Goal: Find contact information: Find contact information

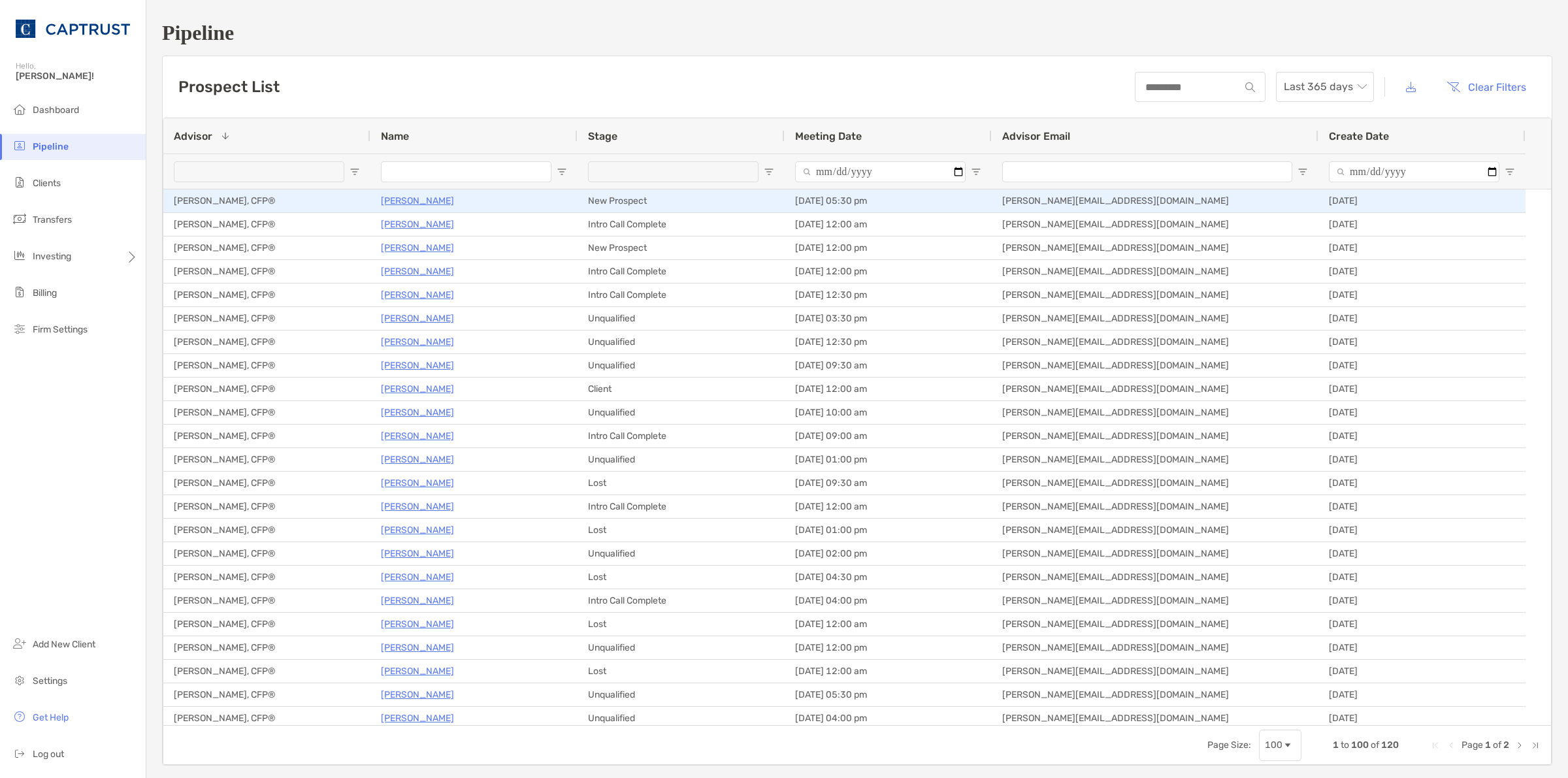
click at [399, 203] on p "[PERSON_NAME]" at bounding box center [418, 201] width 73 height 17
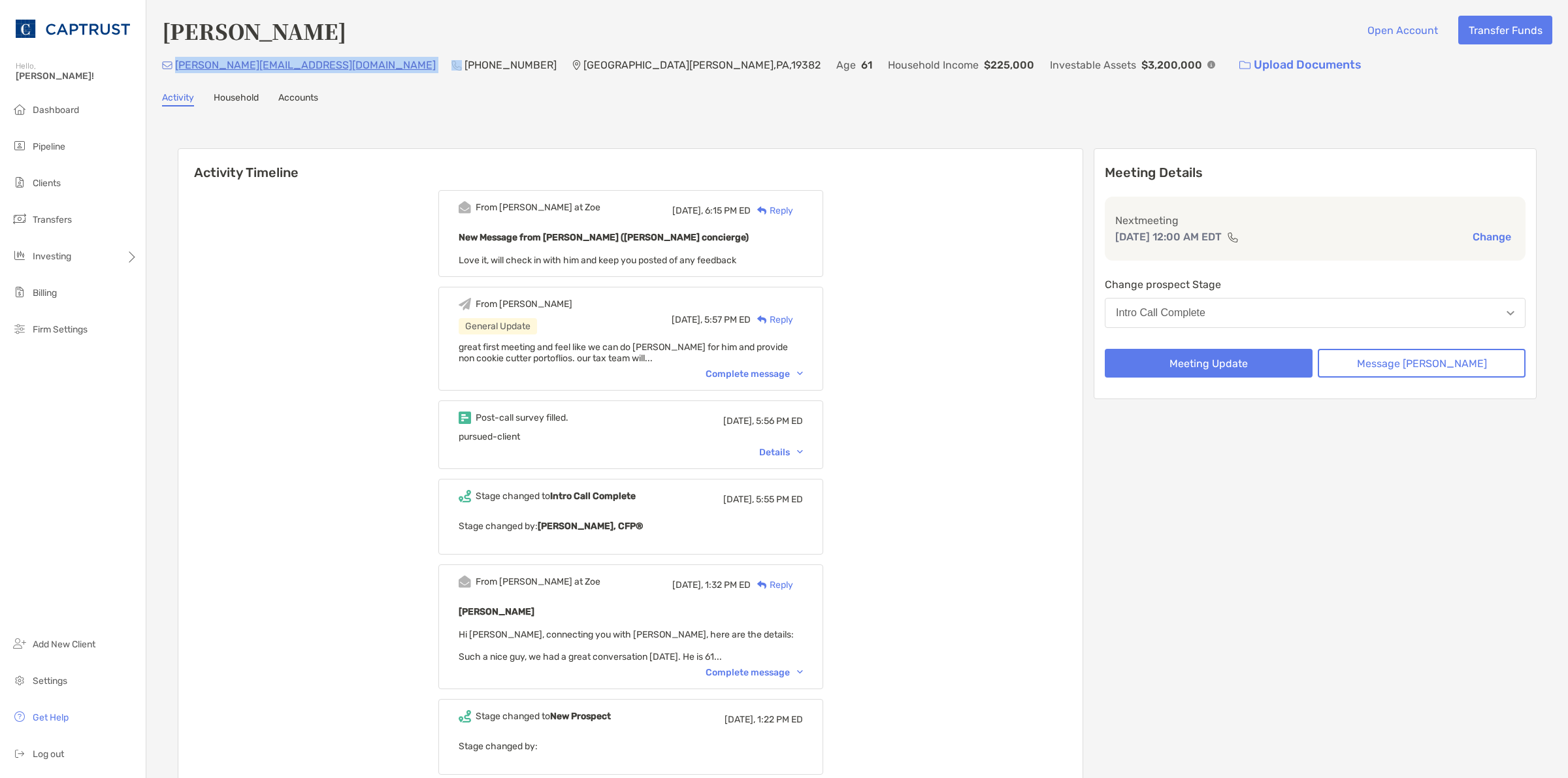
drag, startPoint x: 264, startPoint y: 61, endPoint x: 175, endPoint y: 63, distance: 89.0
click at [175, 63] on div "[PERSON_NAME][EMAIL_ADDRESS][DOMAIN_NAME] [PHONE_NUMBER] [GEOGRAPHIC_DATA] Age …" at bounding box center [857, 65] width 1390 height 28
copy p "[PERSON_NAME][EMAIL_ADDRESS][DOMAIN_NAME]"
click at [224, 30] on h4 "[PERSON_NAME]" at bounding box center [254, 31] width 185 height 30
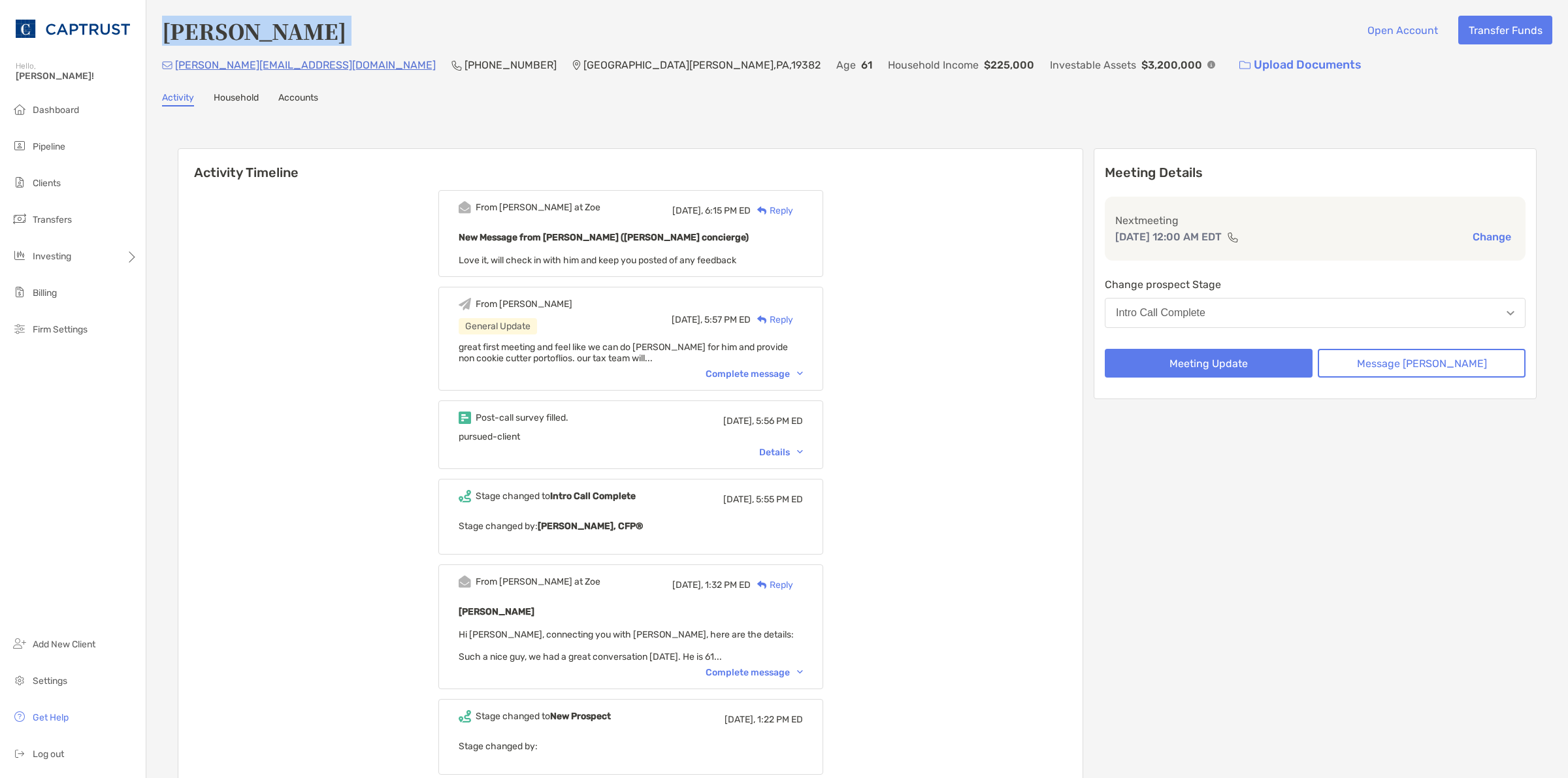
click at [224, 30] on h4 "[PERSON_NAME]" at bounding box center [254, 31] width 185 height 30
copy h4 "[PERSON_NAME]"
click at [965, 173] on h6 "Activity Timeline" at bounding box center [630, 164] width 904 height 31
drag, startPoint x: 262, startPoint y: 67, endPoint x: 172, endPoint y: 74, distance: 90.3
click at [172, 74] on div "[PERSON_NAME][EMAIL_ADDRESS][DOMAIN_NAME] [PHONE_NUMBER] [GEOGRAPHIC_DATA] Age …" at bounding box center [857, 65] width 1390 height 28
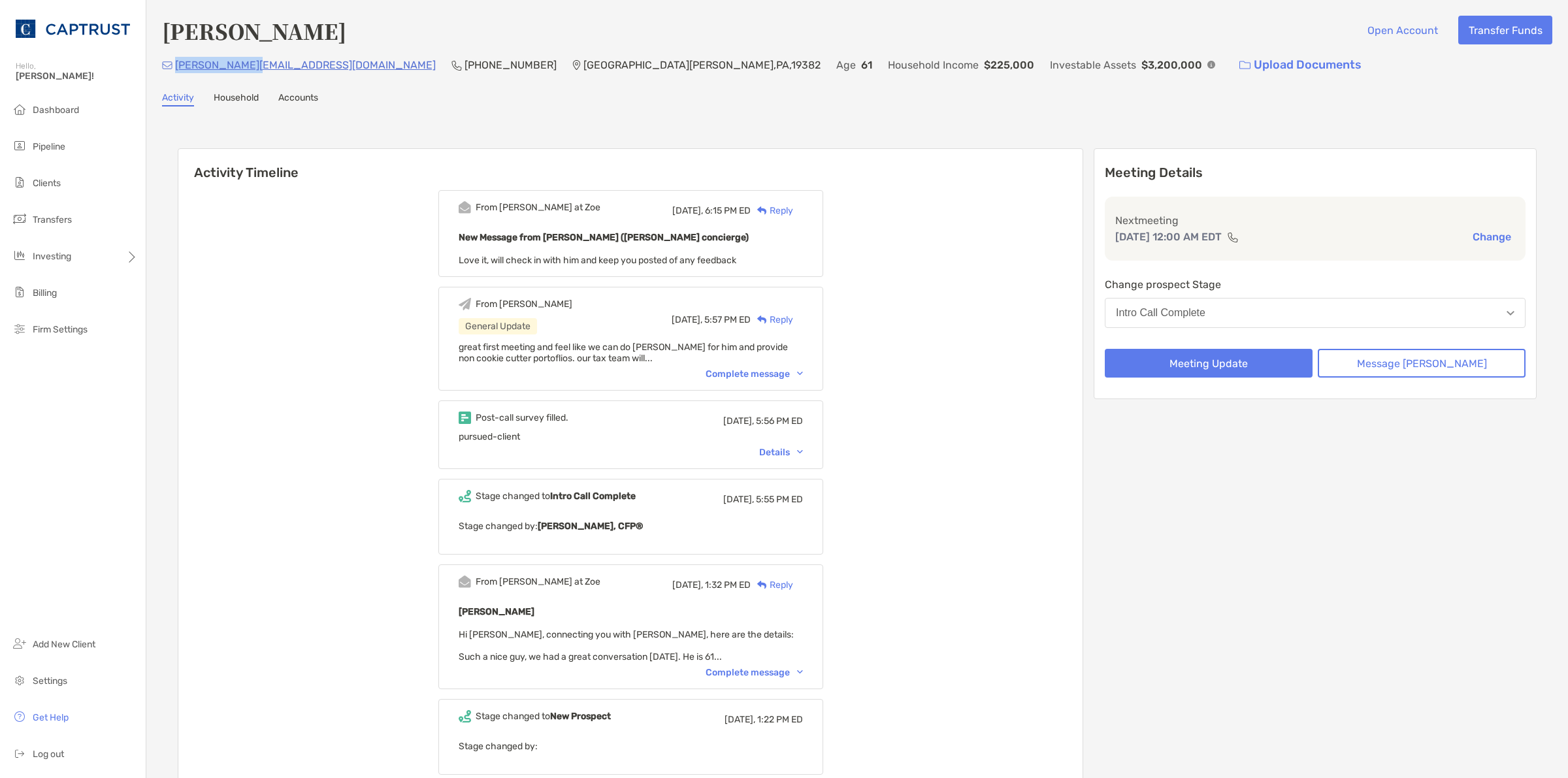
copy p "[PERSON_NAME][EMAIL_ADDRESS][DOMAIN_NAME]"
